Goal: Navigation & Orientation: Find specific page/section

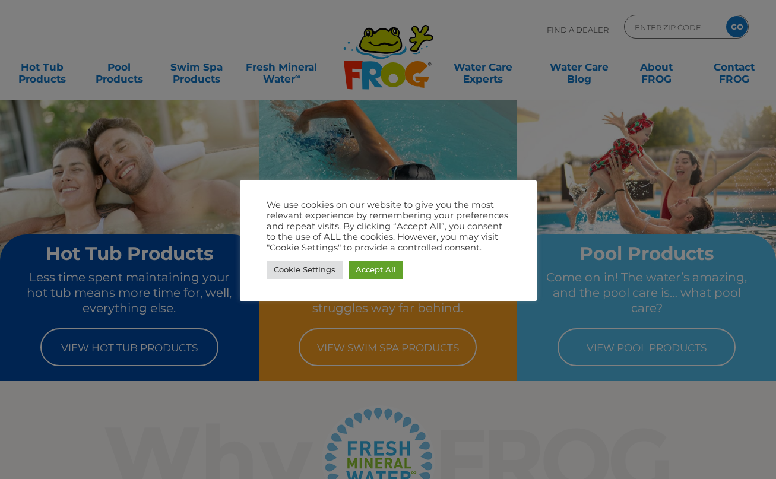
click at [474, 39] on div at bounding box center [388, 239] width 776 height 479
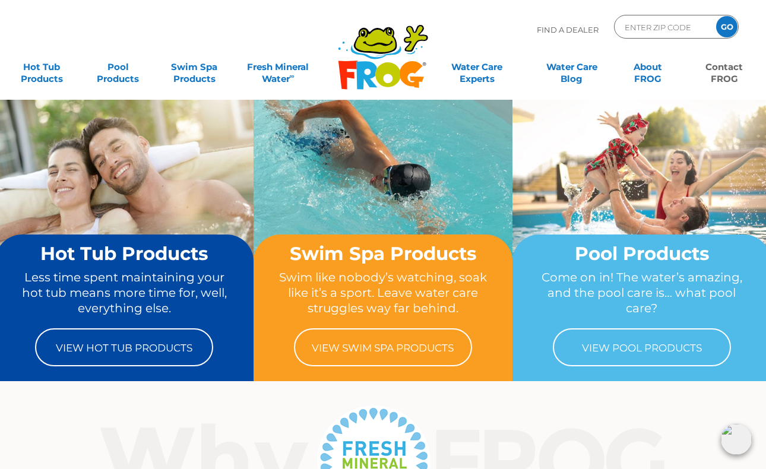
click at [733, 68] on link "Contact FROG" at bounding box center [724, 67] width 59 height 24
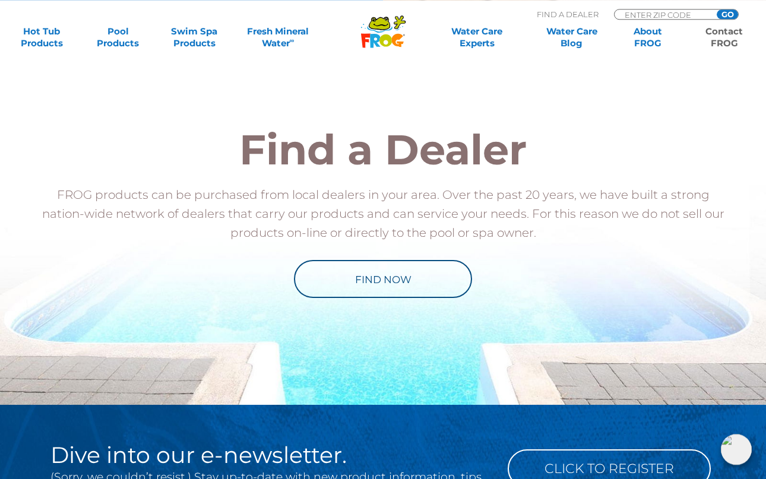
scroll to position [1393, 0]
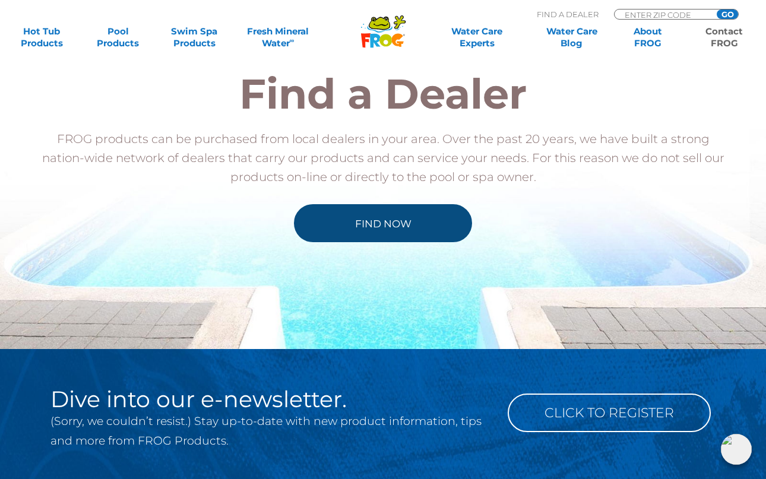
click at [370, 233] on link "Find Now" at bounding box center [383, 223] width 178 height 38
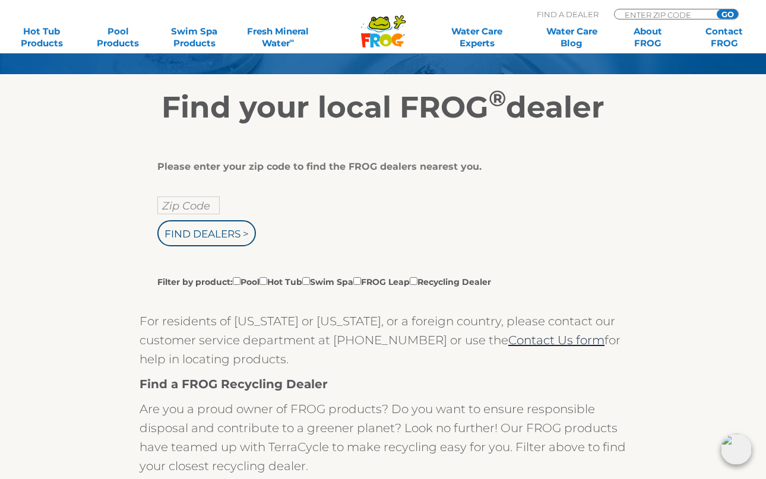
scroll to position [121, 0]
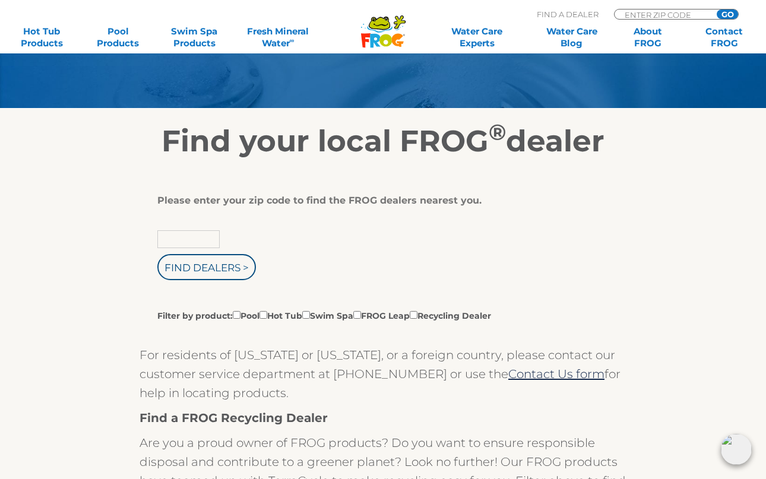
click at [186, 248] on input "text" at bounding box center [188, 239] width 62 height 18
type input "Zip Code"
type input "08054"
click at [207, 271] on input "Find Dealers >" at bounding box center [206, 267] width 99 height 26
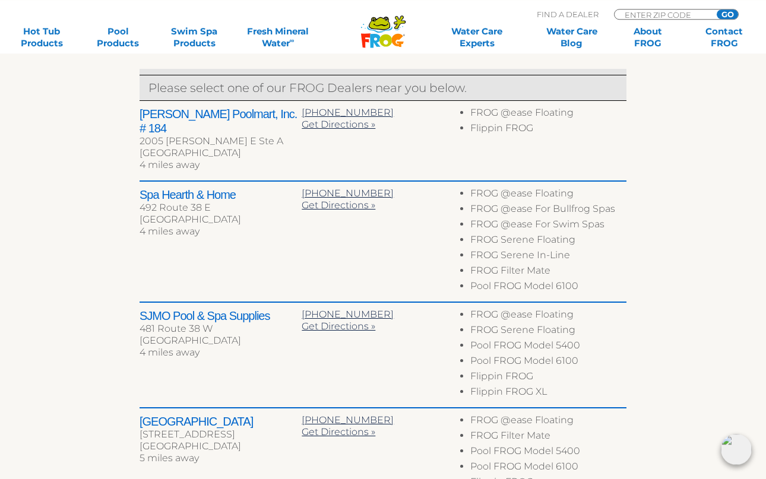
scroll to position [424, 0]
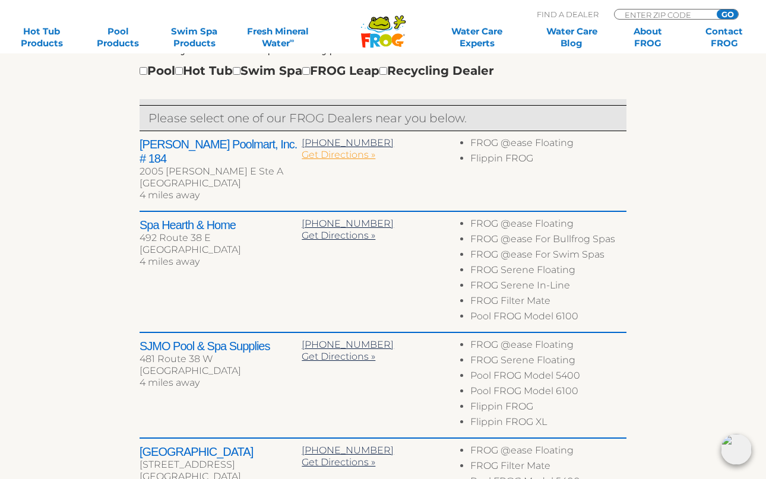
click at [340, 160] on span "Get Directions »" at bounding box center [339, 154] width 74 height 11
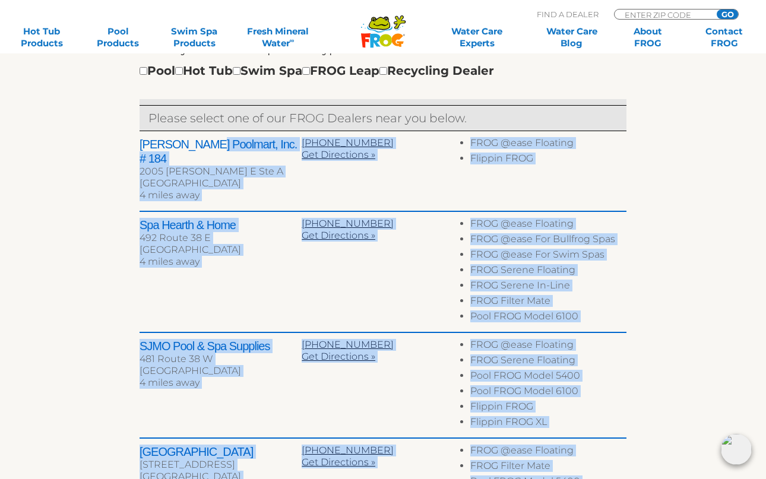
drag, startPoint x: 138, startPoint y: 153, endPoint x: 194, endPoint y: 154, distance: 55.8
click at [194, 154] on div "← Move left → Move right ↑ Move up ↓ Move down + Zoom in - Zoom out Home Jump l…" at bounding box center [383, 270] width 730 height 829
click at [107, 168] on div "← Move left → Move right ↑ Move up ↓ Move down + Zoom in - Zoom out Home Jump l…" at bounding box center [383, 270] width 730 height 829
drag, startPoint x: 137, startPoint y: 156, endPoint x: 158, endPoint y: 156, distance: 21.4
click at [158, 156] on div "← Move left → Move right ↑ Move up ↓ Move down + Zoom in - Zoom out Home Jump l…" at bounding box center [383, 270] width 730 height 829
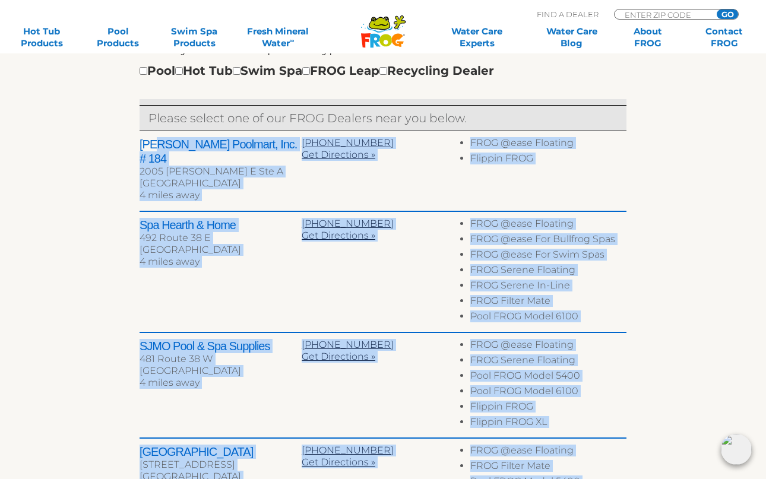
click at [77, 180] on div "← Move left → Move right ↑ Move up ↓ Move down + Zoom in - Zoom out Home Jump l…" at bounding box center [383, 270] width 730 height 829
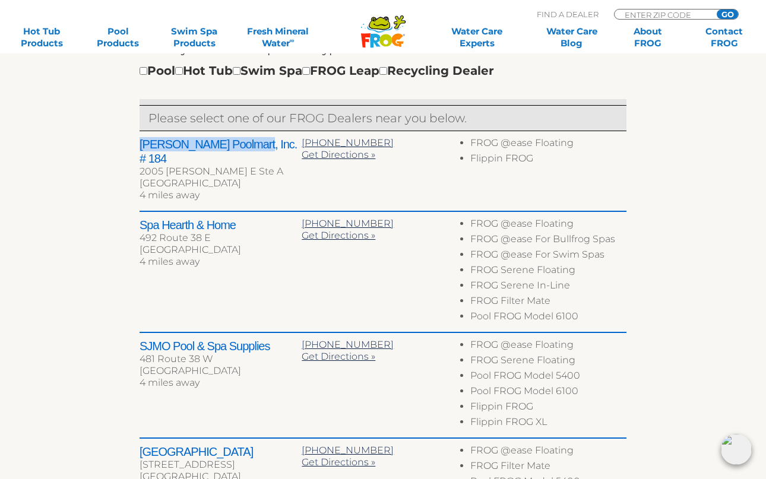
drag, startPoint x: 238, startPoint y: 153, endPoint x: 141, endPoint y: 155, distance: 97.4
click at [141, 155] on h2 "Leslie's Poolmart, Inc. # 184" at bounding box center [221, 151] width 162 height 28
copy h2 "Leslie's Poolmart, Inc"
